Goal: Task Accomplishment & Management: Use online tool/utility

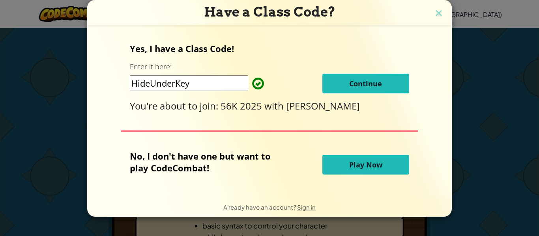
click at [226, 79] on input "HideUnderKey" at bounding box center [189, 83] width 118 height 16
click at [356, 81] on span "Continue" at bounding box center [365, 83] width 33 height 9
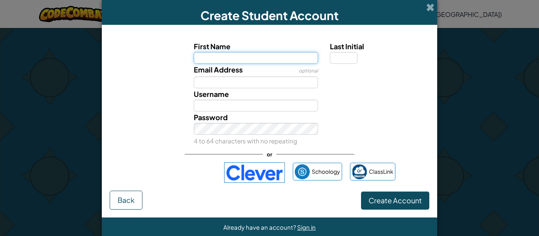
click at [220, 55] on input "First Name" at bounding box center [256, 58] width 125 height 12
type input "Lachlan"
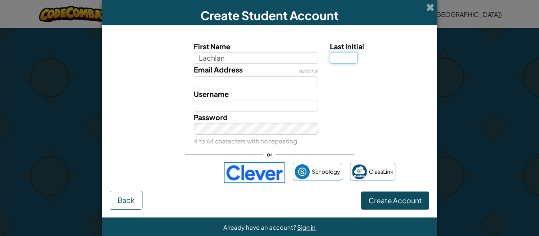
type input "Lachlan"
click at [336, 61] on input "Last Initial" at bounding box center [344, 58] width 28 height 12
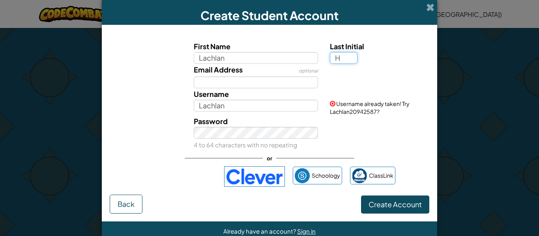
type input "H"
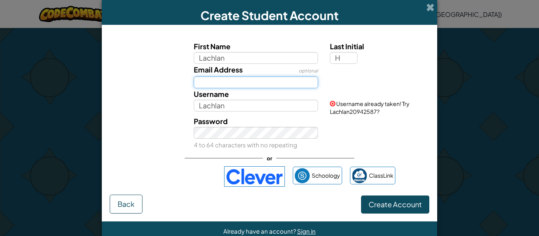
type input "LachlanH"
click at [262, 82] on input "Email Address" at bounding box center [256, 83] width 125 height 12
type input "touchsomegrasslilbro1@gmail.com"
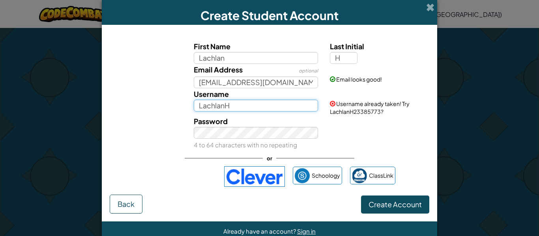
click at [264, 104] on input "LachlanH" at bounding box center [256, 106] width 125 height 12
type input "L"
type input "sheeshKILLER3_3"
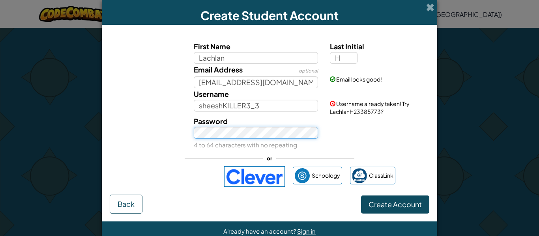
click at [260, 138] on div "Password 4 to 64 characters with no repeating" at bounding box center [256, 133] width 137 height 35
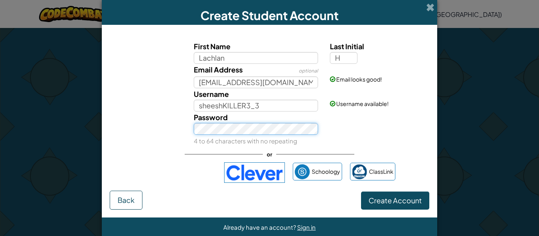
click at [361, 192] on button "Create Account" at bounding box center [395, 201] width 68 height 18
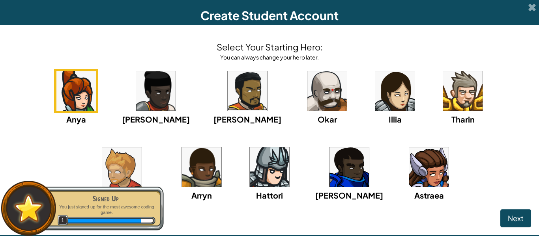
click at [250, 166] on img at bounding box center [269, 167] width 39 height 39
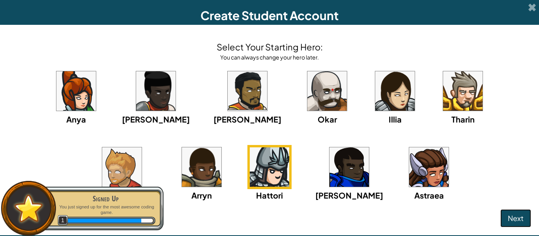
click at [501, 212] on button "Next" at bounding box center [515, 219] width 31 height 18
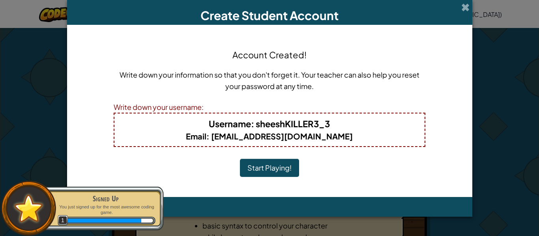
click at [247, 164] on button "Start Playing!" at bounding box center [269, 168] width 59 height 18
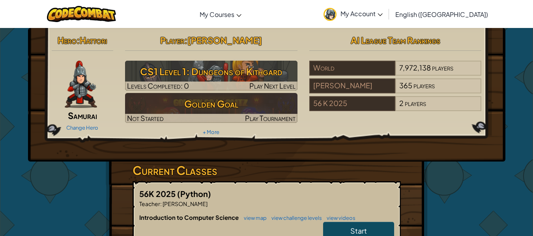
click at [303, 176] on h3 "Current Classes" at bounding box center [267, 171] width 268 height 18
click at [303, 177] on h3 "Current Classes" at bounding box center [267, 171] width 268 height 18
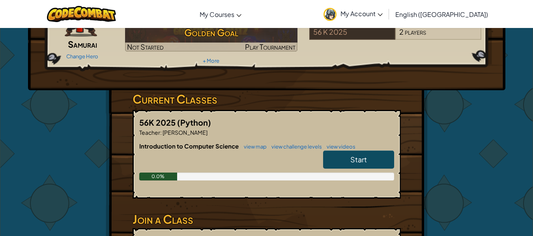
scroll to position [76, 0]
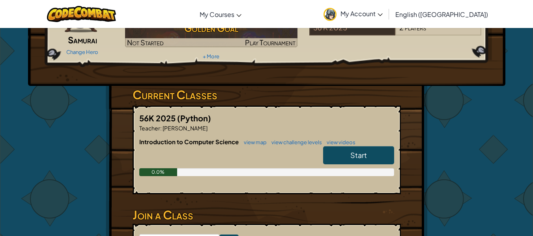
click at [386, 153] on link "Start" at bounding box center [358, 155] width 71 height 18
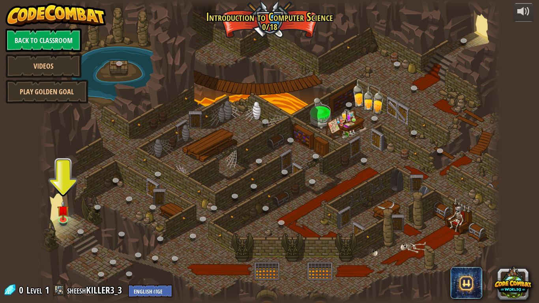
click at [54, 206] on div at bounding box center [270, 151] width 464 height 303
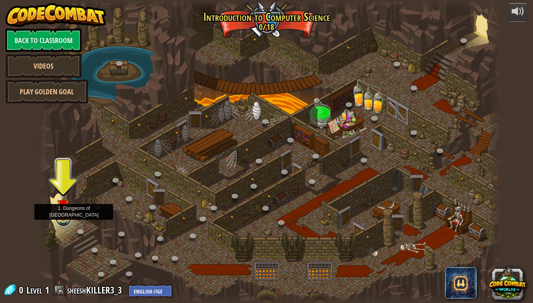
click at [62, 225] on link at bounding box center [64, 219] width 16 height 16
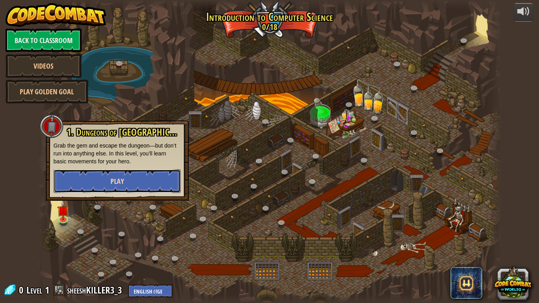
click at [120, 188] on button "Play" at bounding box center [117, 181] width 127 height 24
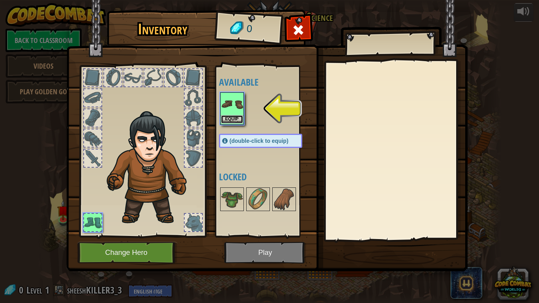
click at [233, 116] on button "Equip" at bounding box center [232, 119] width 22 height 8
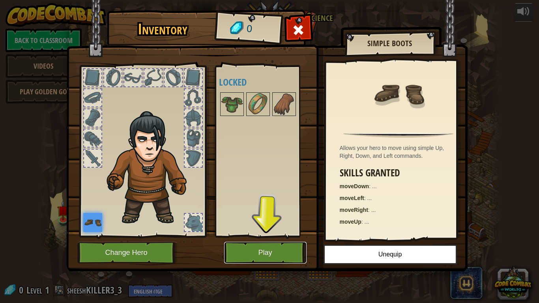
click at [285, 236] on button "Play" at bounding box center [265, 253] width 82 height 22
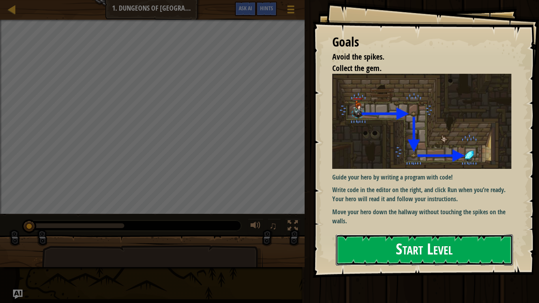
click at [445, 236] on button "Start Level" at bounding box center [424, 249] width 177 height 31
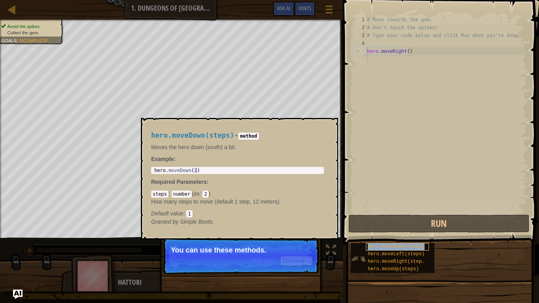
click at [392, 236] on span "hero.moveDown(steps)" at bounding box center [396, 247] width 57 height 6
click at [382, 61] on div "# Move towards the gem. # Don’t touch the spikes! # Type your code below and cl…" at bounding box center [446, 122] width 162 height 213
click at [420, 236] on div "hero.moveDown(steps)" at bounding box center [397, 246] width 63 height 7
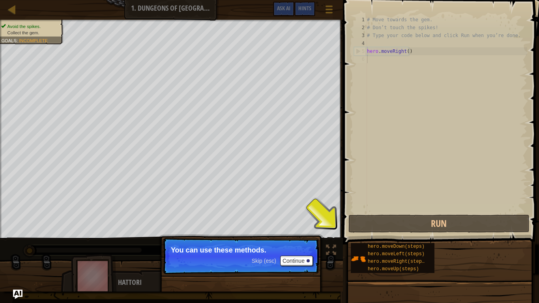
scroll to position [4, 0]
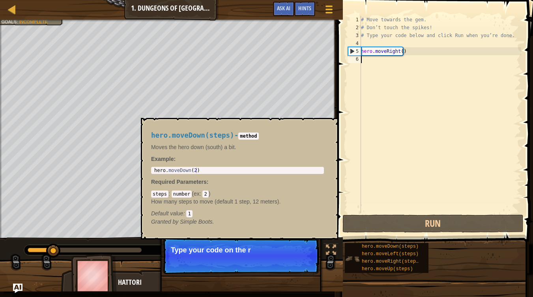
drag, startPoint x: 419, startPoint y: 245, endPoint x: 424, endPoint y: 243, distance: 5.3
click at [424, 236] on div "hero.moveDown(steps) hero.moveLeft(steps) hero.moveRight(steps) hero.moveUp(ste…" at bounding box center [387, 258] width 84 height 30
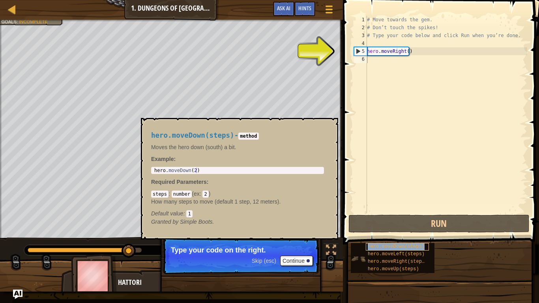
copy span "hero.moveDown(steps)"
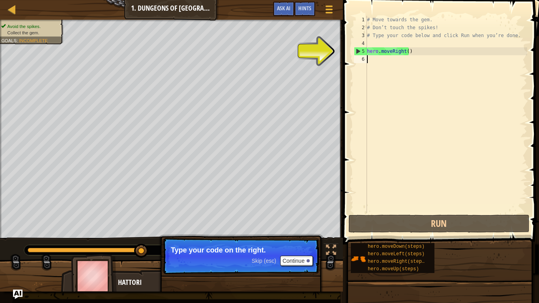
click at [397, 62] on div "# Move towards the gem. # Don’t touch the spikes! # Type your code below and cl…" at bounding box center [446, 122] width 162 height 213
paste textarea "hero.moveDown(steps)"
type textarea "hero.moveDown(steps)"
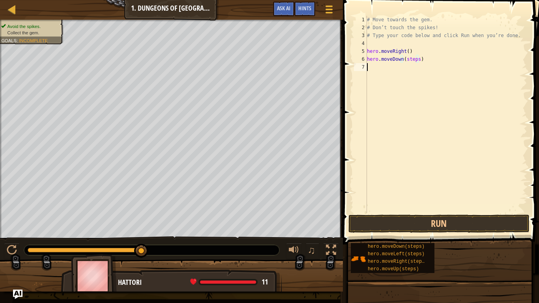
click at [397, 72] on div "# Move towards the gem. # Don’t touch the spikes! # Type your code below and cl…" at bounding box center [446, 122] width 162 height 213
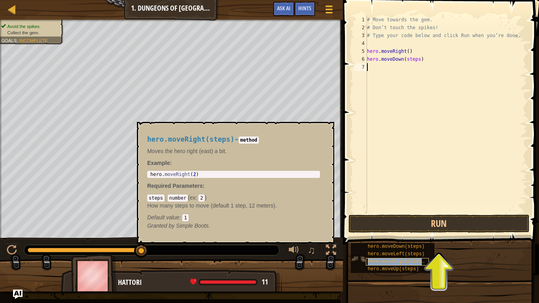
click at [414, 236] on span "hero.moveRight(steps)" at bounding box center [398, 262] width 60 height 6
drag, startPoint x: 364, startPoint y: 265, endPoint x: 395, endPoint y: 260, distance: 31.1
click at [395, 236] on div "hero.moveDown(steps) hero.moveLeft(steps) hero.moveRight(steps) hero.moveUp(ste…" at bounding box center [393, 258] width 84 height 30
click at [395, 236] on span "hero.moveRight(steps)" at bounding box center [398, 262] width 60 height 6
click at [424, 236] on div "hero.moveRight(steps)" at bounding box center [397, 261] width 63 height 7
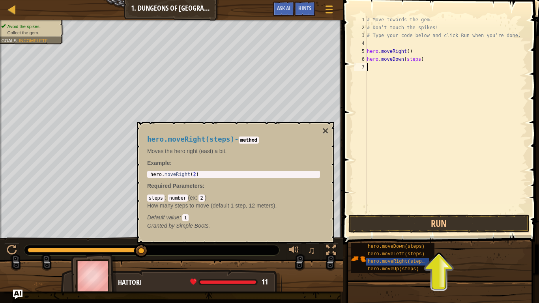
paste textarea "hero.moveDown(steps)"
click at [330, 132] on div "hero.moveRight(steps) - method Moves the hero right (east) a bit. Example : 1 h…" at bounding box center [235, 183] width 197 height 122
click at [326, 133] on button "×" at bounding box center [325, 131] width 6 height 11
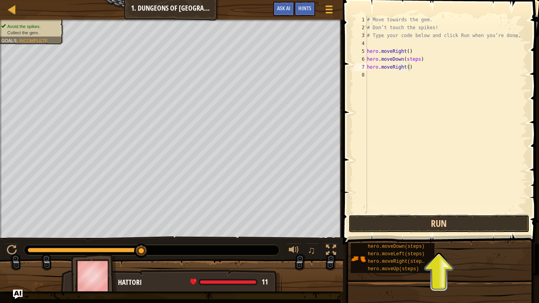
click at [410, 223] on button "Run" at bounding box center [438, 224] width 181 height 18
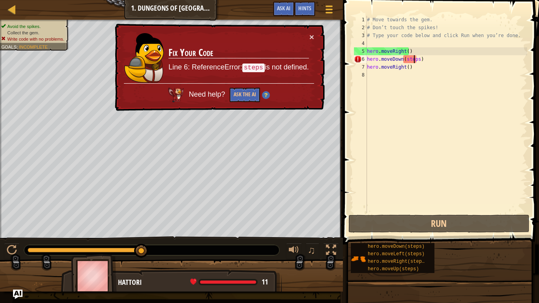
click at [415, 61] on div "# Move towards the gem. # Don’t touch the spikes! # Type your code below and cl…" at bounding box center [446, 122] width 162 height 213
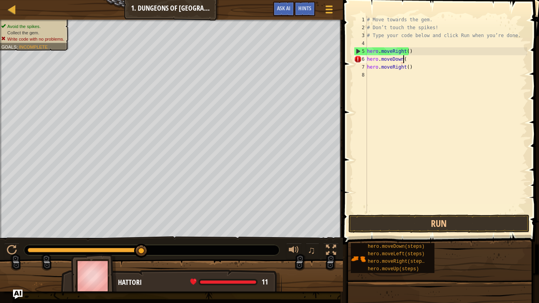
type textarea "hero.moveDown()"
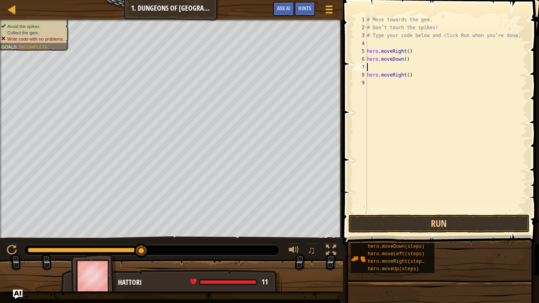
scroll to position [4, 0]
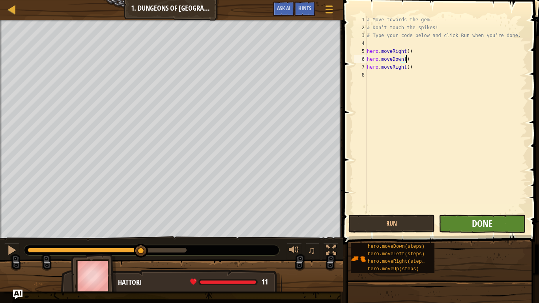
type textarea "hero.moveDown()"
click at [480, 223] on span "Done" at bounding box center [482, 223] width 21 height 13
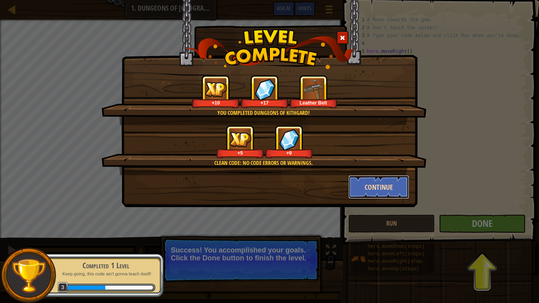
click at [387, 190] on button "Continue" at bounding box center [378, 187] width 61 height 24
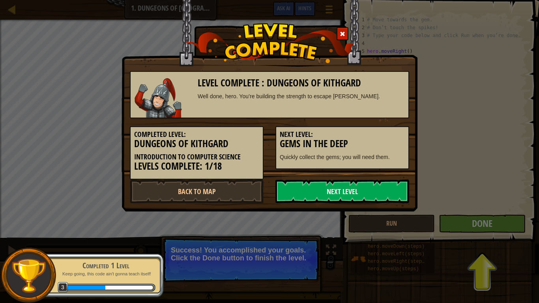
click at [372, 180] on link "Next Level" at bounding box center [342, 192] width 134 height 24
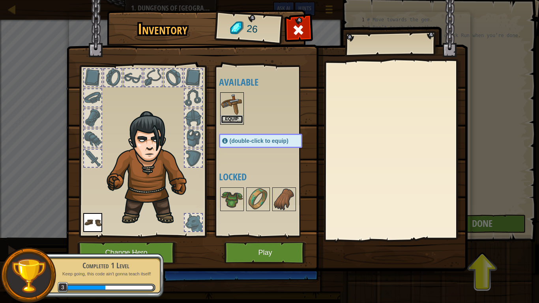
click at [237, 118] on button "Equip" at bounding box center [232, 119] width 22 height 8
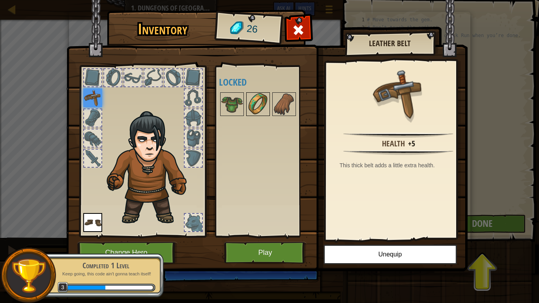
click at [256, 112] on img at bounding box center [258, 104] width 22 height 22
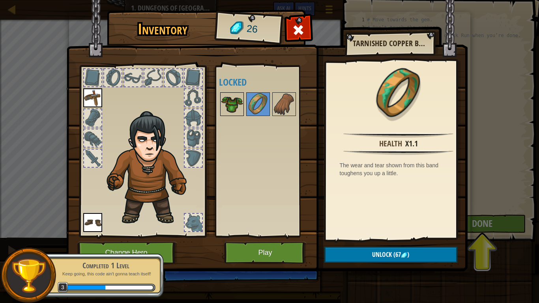
click at [230, 100] on img at bounding box center [232, 104] width 22 height 22
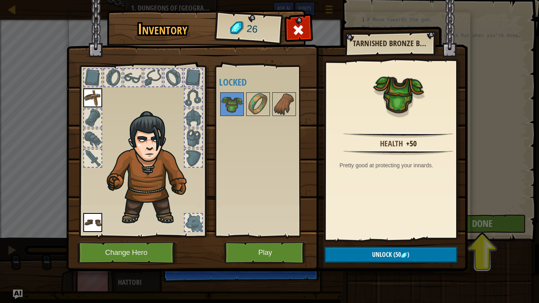
click at [299, 104] on div at bounding box center [268, 104] width 99 height 26
click at [286, 105] on img at bounding box center [284, 104] width 22 height 22
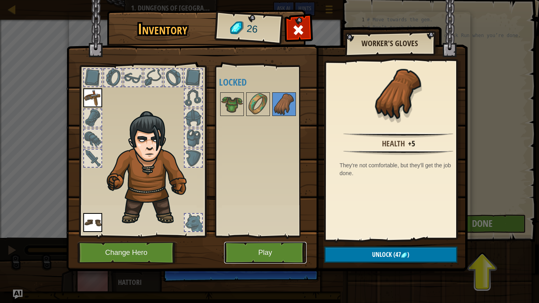
click at [259, 236] on button "Play" at bounding box center [265, 253] width 82 height 22
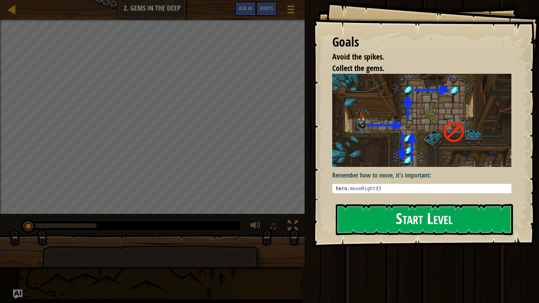
click at [367, 224] on button "Start Level" at bounding box center [424, 219] width 177 height 31
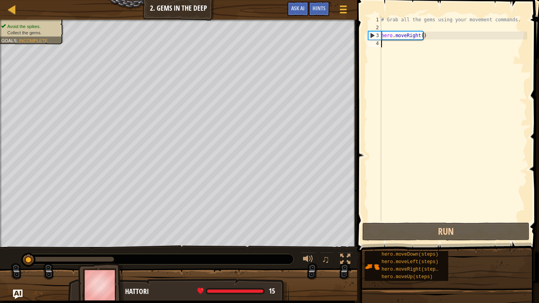
click at [411, 45] on div "# Grab all the gems using your movement commands. hero . moveRight ( )" at bounding box center [454, 126] width 148 height 221
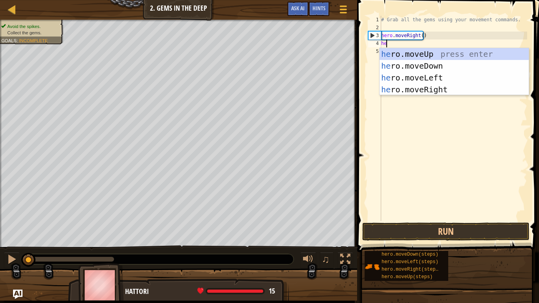
type textarea "her"
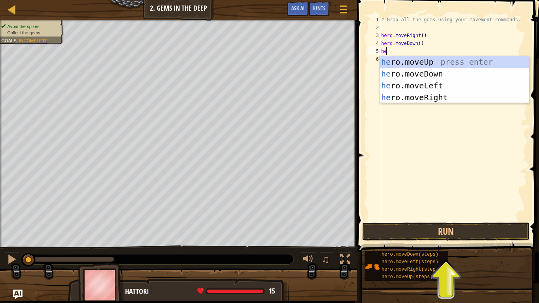
type textarea "her"
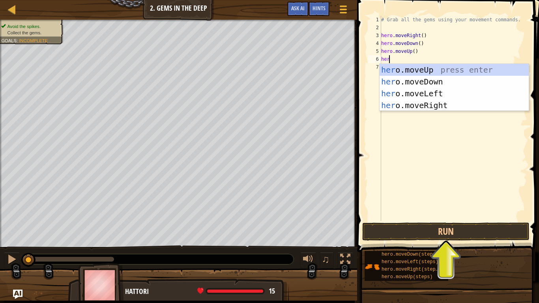
type textarea "hero"
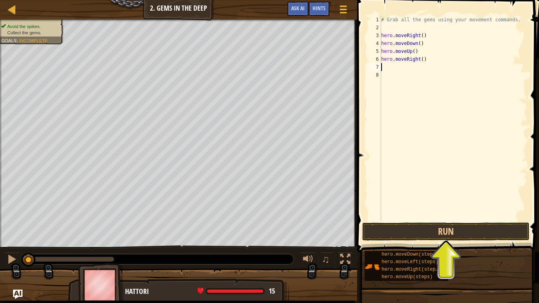
click at [411, 51] on div "# Grab all the gems using your movement commands. hero . moveRight ( ) hero . m…" at bounding box center [454, 126] width 148 height 221
type textarea "hero.moveUp(2)"
click at [435, 230] on button "Run" at bounding box center [445, 232] width 167 height 18
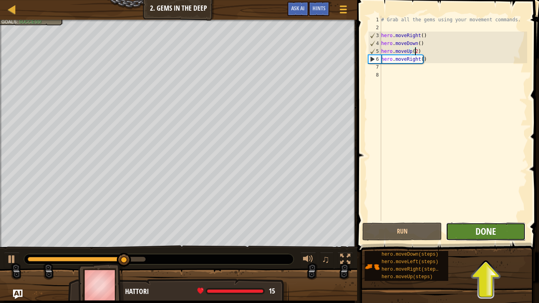
click at [488, 235] on span "Done" at bounding box center [486, 231] width 21 height 13
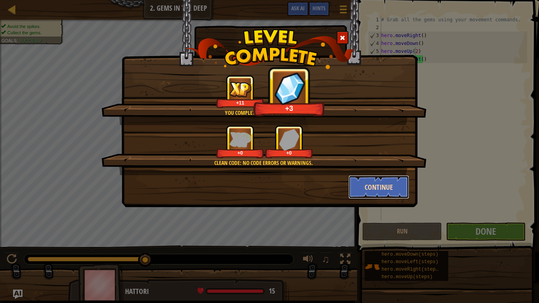
click at [383, 182] on button "Continue" at bounding box center [378, 187] width 61 height 24
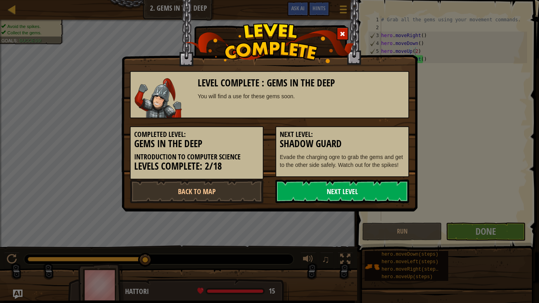
click at [358, 189] on link "Next Level" at bounding box center [342, 192] width 134 height 24
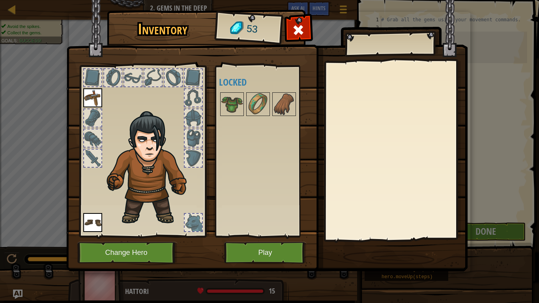
click at [90, 223] on img at bounding box center [92, 222] width 19 height 19
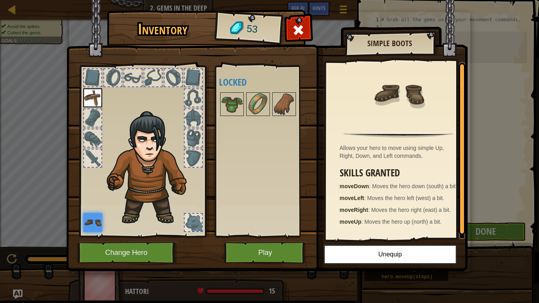
click at [92, 99] on img at bounding box center [92, 97] width 19 height 19
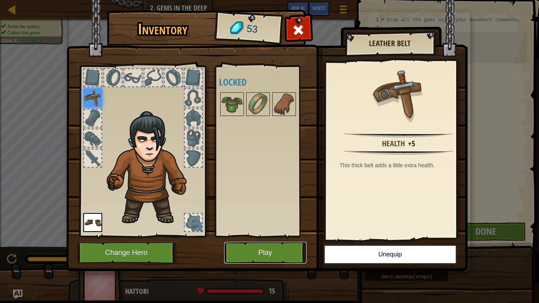
click at [259, 236] on button "Play" at bounding box center [265, 253] width 82 height 22
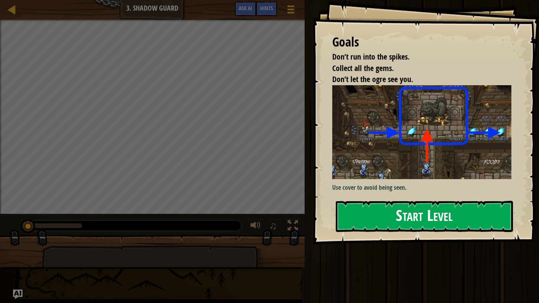
click at [369, 228] on button "Start Level" at bounding box center [424, 216] width 177 height 31
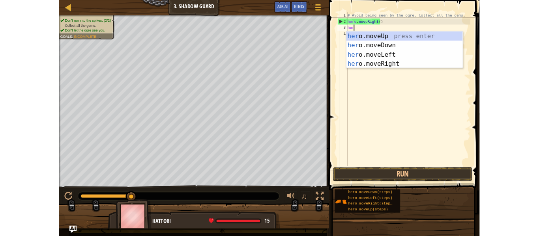
scroll to position [4, 0]
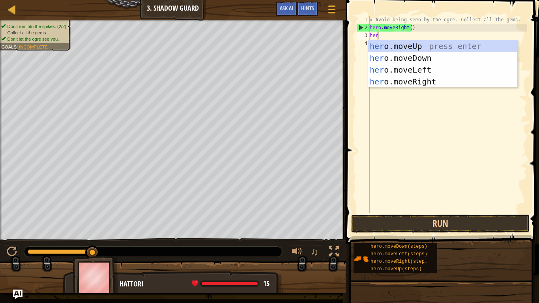
type textarea "hero"
